Goal: Navigation & Orientation: Find specific page/section

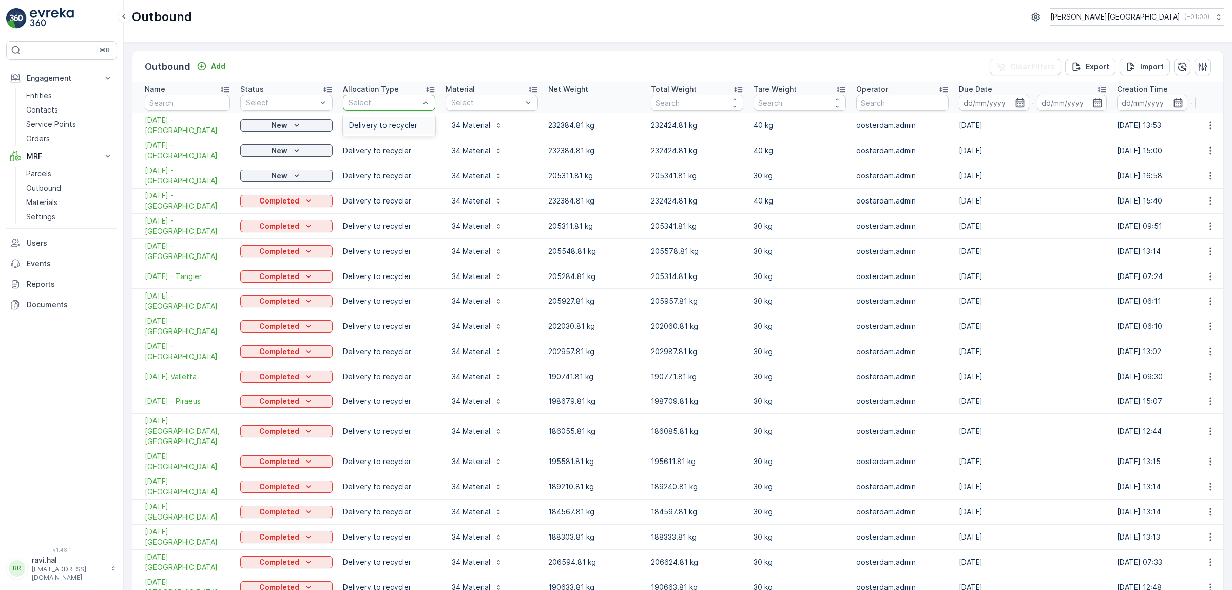
click at [419, 107] on div at bounding box center [384, 103] width 73 height 8
click at [430, 90] on icon at bounding box center [430, 89] width 8 height 5
click at [420, 109] on div "Select" at bounding box center [389, 102] width 92 height 16
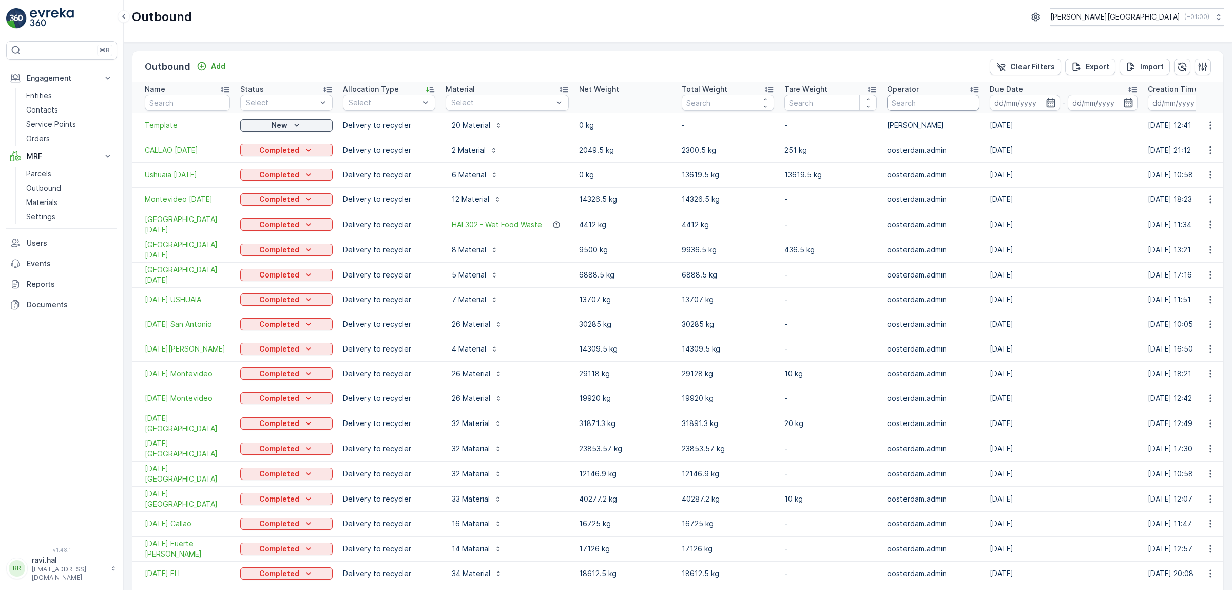
click at [923, 108] on input "text" at bounding box center [933, 102] width 92 height 16
click at [918, 90] on div "Operator" at bounding box center [933, 89] width 92 height 10
click at [1163, 88] on p "Creation Time" at bounding box center [1173, 89] width 51 height 10
click at [806, 26] on div "Outbound [PERSON_NAME] ( +01:00 )" at bounding box center [678, 21] width 1109 height 43
click at [797, 26] on div "Outbound [PERSON_NAME] ( +01:00 )" at bounding box center [678, 16] width 1092 height 17
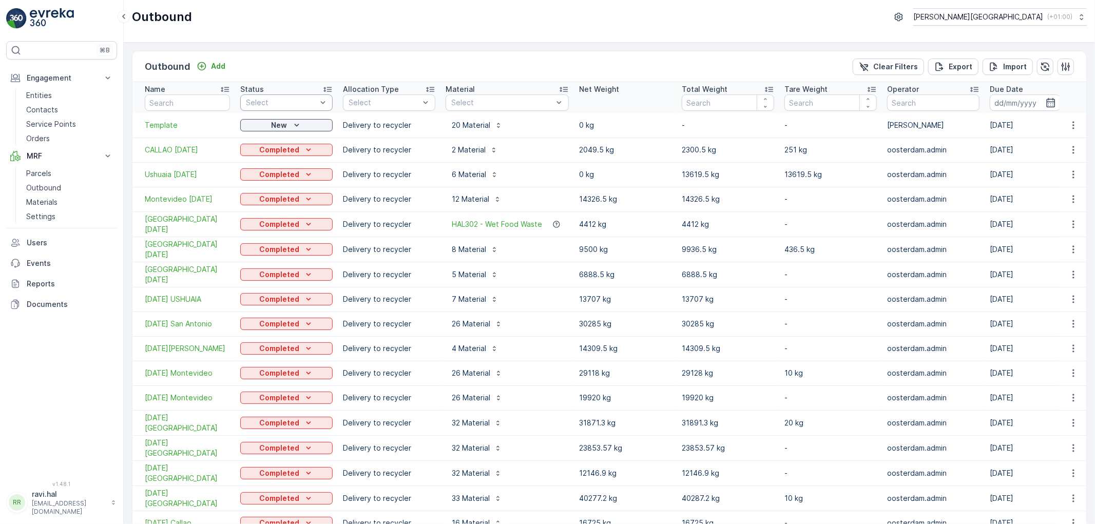
click at [838, 153] on p "251 kg" at bounding box center [831, 150] width 92 height 10
click at [399, 71] on div "Outbound Add Clear Filters Export Import" at bounding box center [609, 66] width 954 height 31
click at [45, 173] on p "Parcels" at bounding box center [38, 173] width 25 height 10
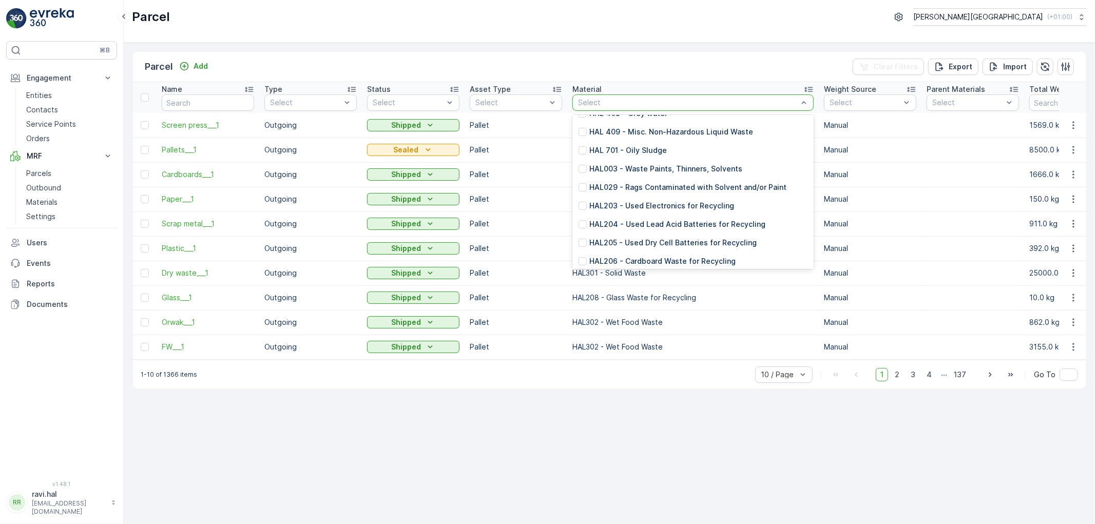
scroll to position [228, 0]
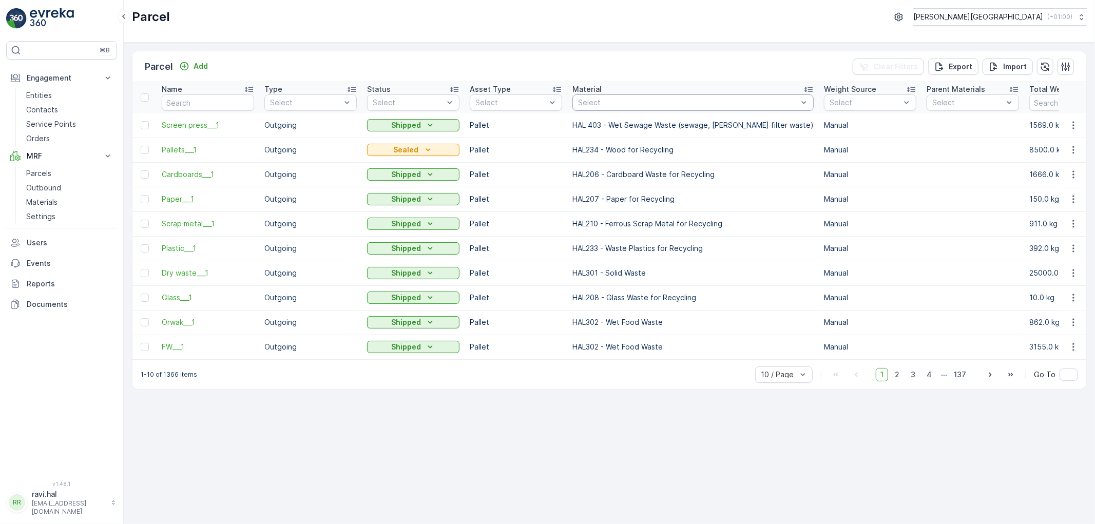
click at [599, 106] on div at bounding box center [688, 103] width 222 height 8
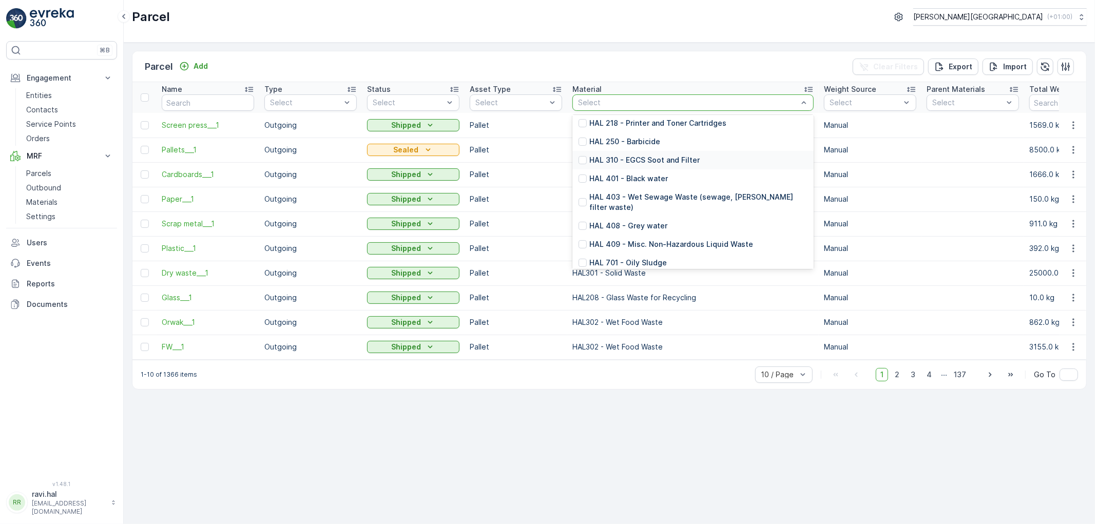
scroll to position [171, 0]
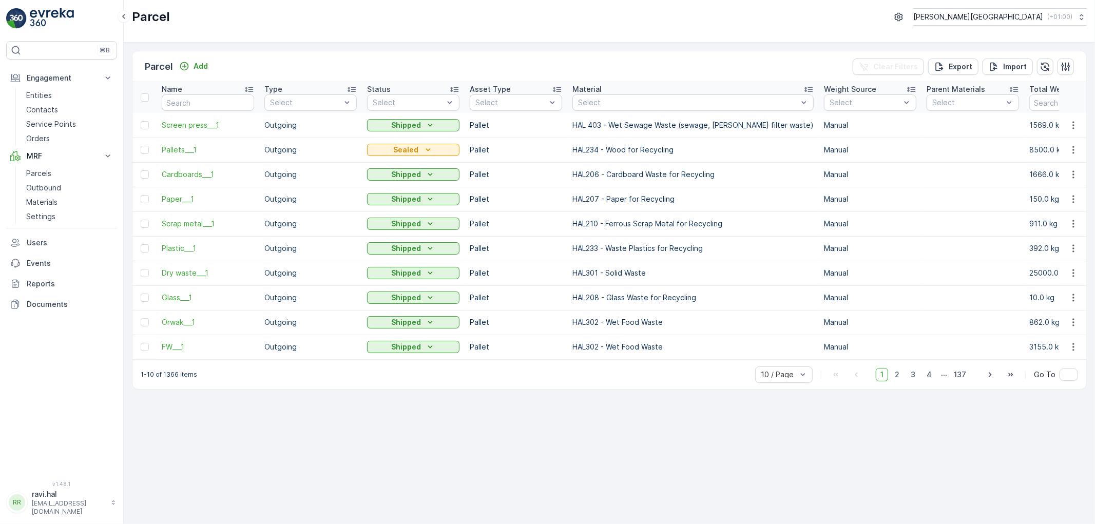
drag, startPoint x: 1075, startPoint y: 1, endPoint x: 526, endPoint y: 435, distance: 700.0
click at [526, 435] on div "Parcel Add Clear Filters Export Import Name Type Select Status Select Asset Typ…" at bounding box center [610, 284] width 972 height 482
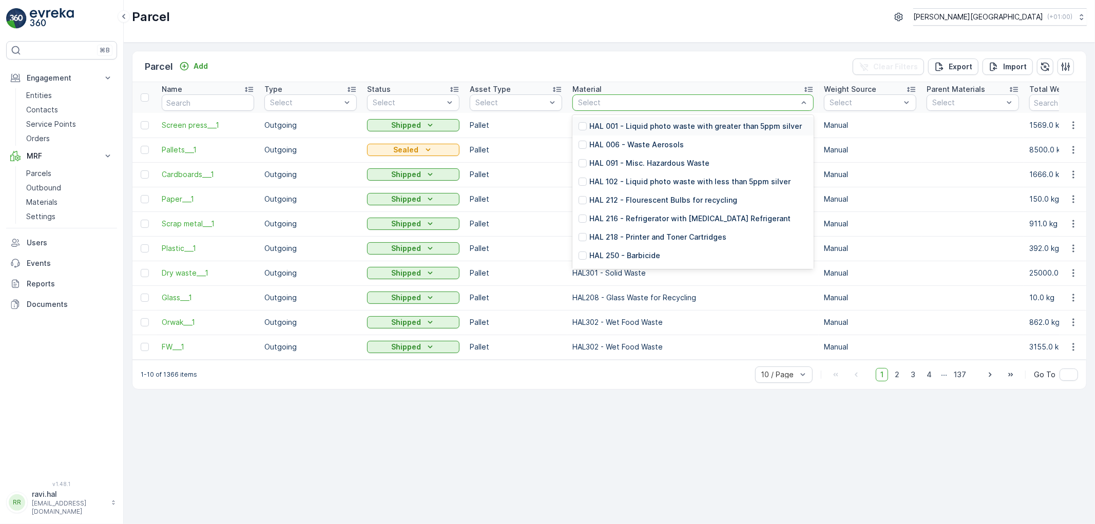
click at [696, 105] on div at bounding box center [688, 103] width 222 height 8
click at [601, 107] on p "Select" at bounding box center [688, 103] width 220 height 10
